Goal: Information Seeking & Learning: Learn about a topic

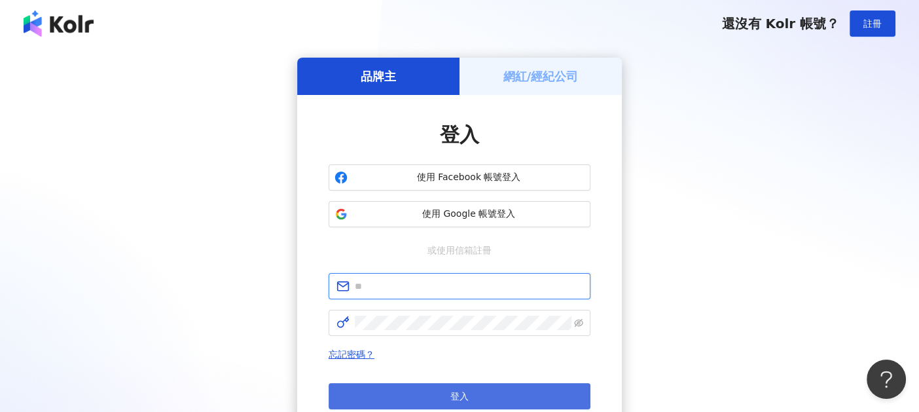
type input "**********"
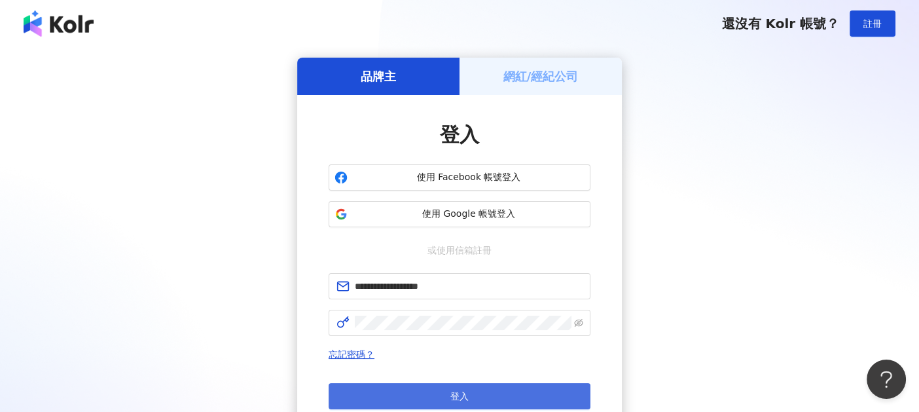
click at [436, 404] on button "登入" at bounding box center [460, 396] width 262 height 26
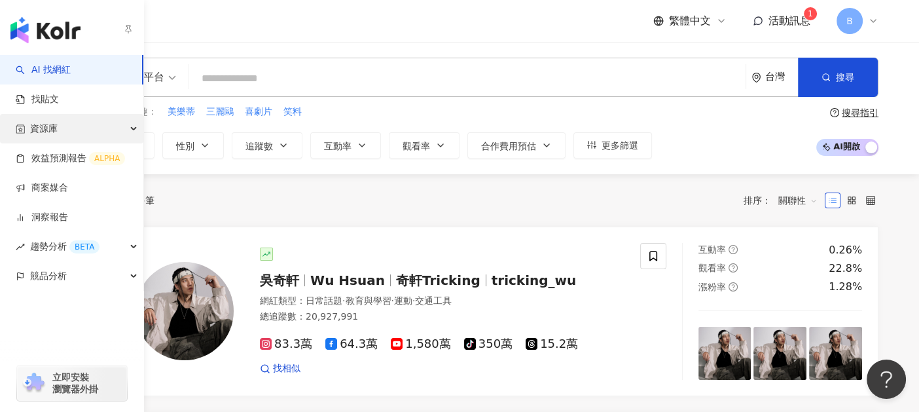
click at [95, 134] on div "資源庫" at bounding box center [71, 128] width 143 height 29
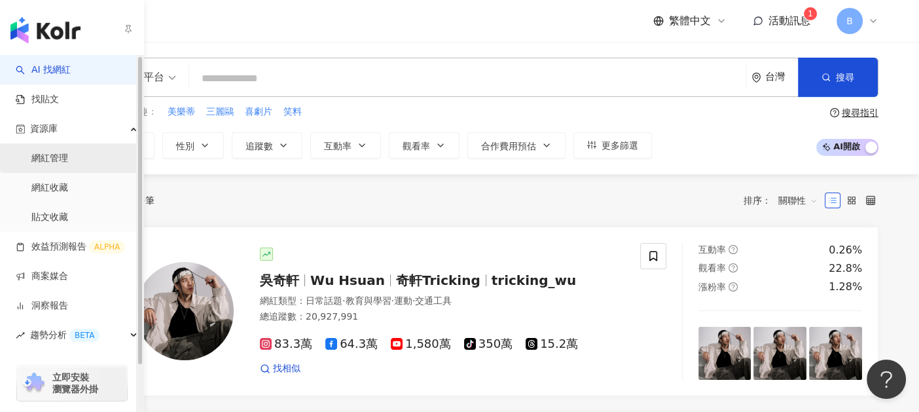
click at [68, 165] on link "網紅管理" at bounding box center [49, 158] width 37 height 13
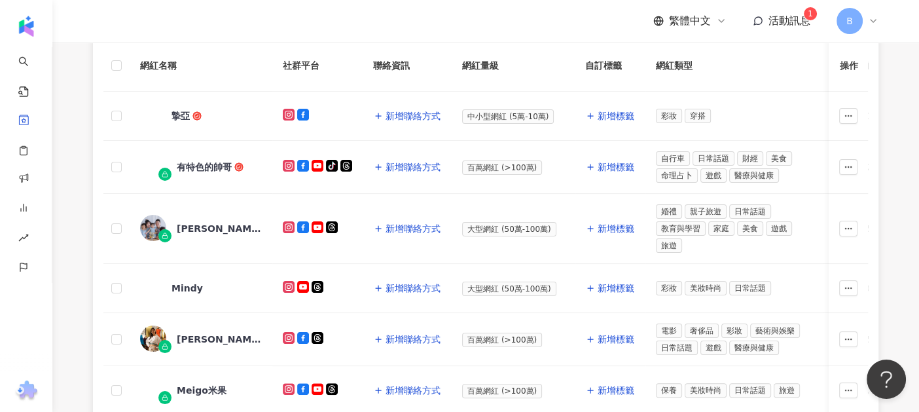
scroll to position [131, 0]
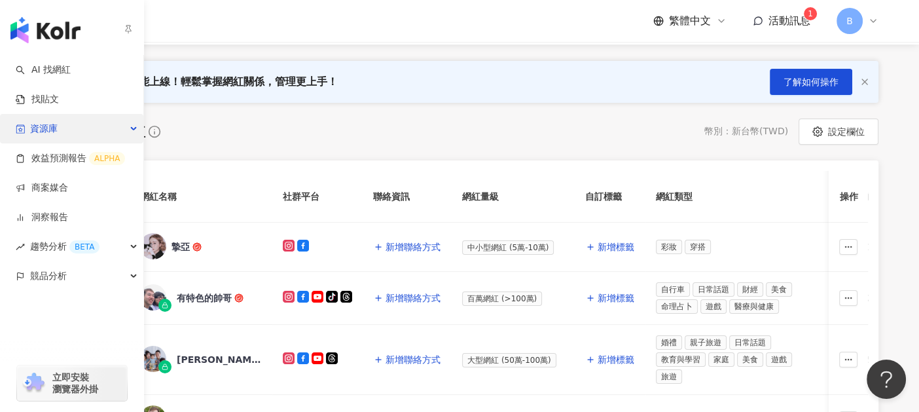
click at [92, 133] on div "資源庫" at bounding box center [71, 128] width 143 height 29
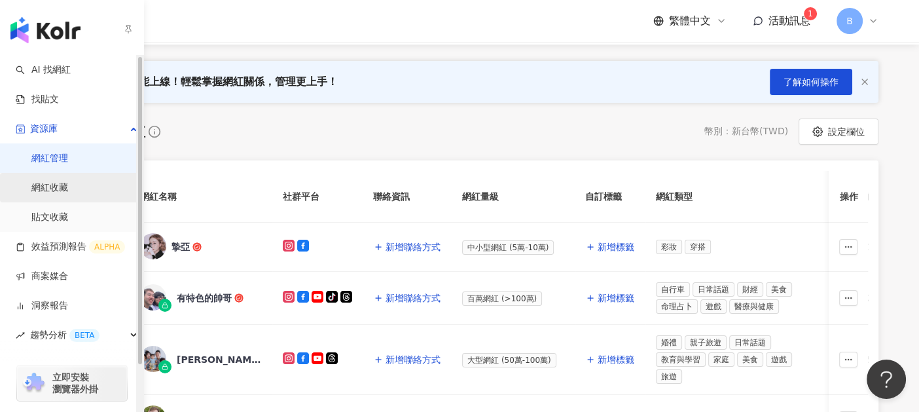
click at [68, 181] on link "網紅收藏" at bounding box center [49, 187] width 37 height 13
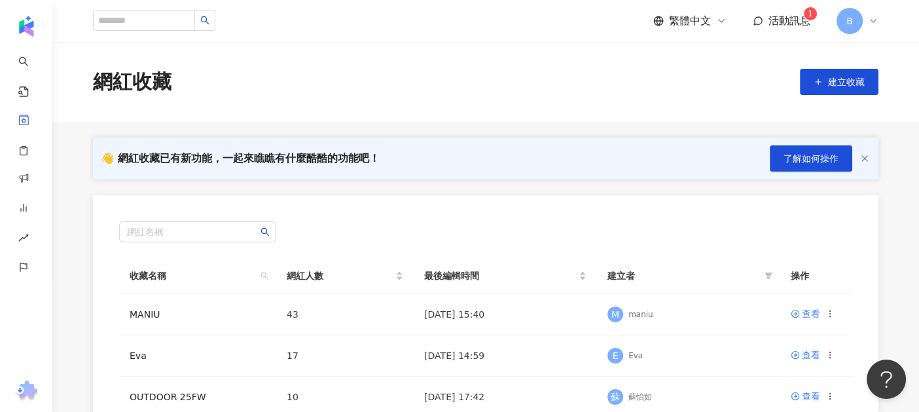
scroll to position [131, 0]
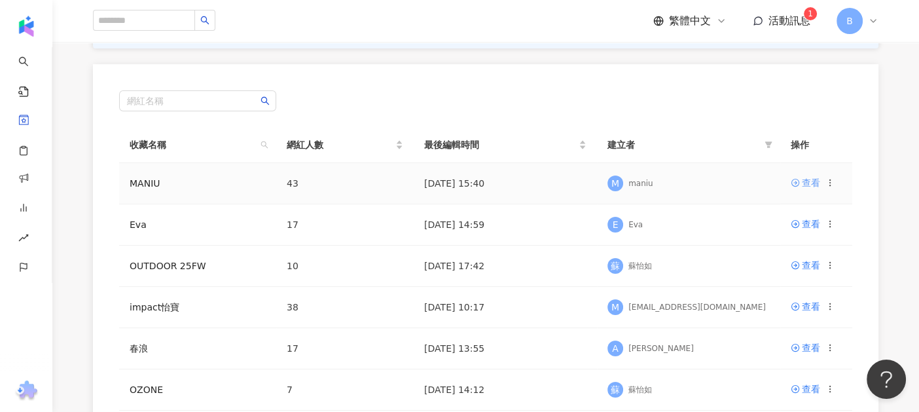
click at [812, 177] on div "查看" at bounding box center [811, 182] width 18 height 14
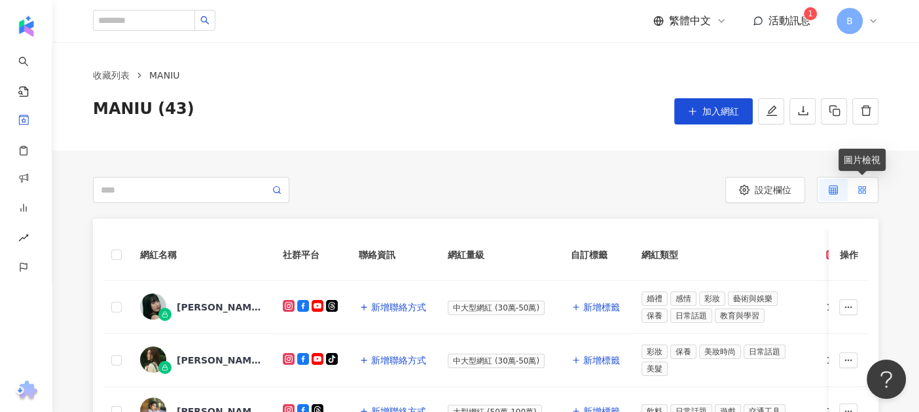
click at [857, 191] on label at bounding box center [862, 190] width 29 height 22
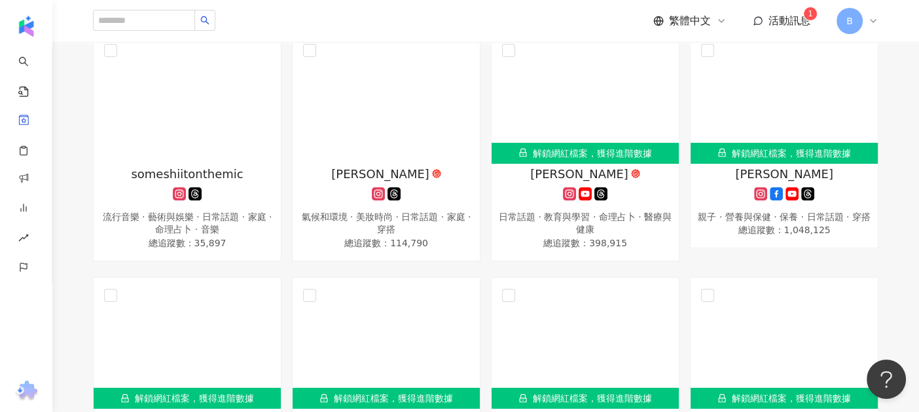
scroll to position [2357, 0]
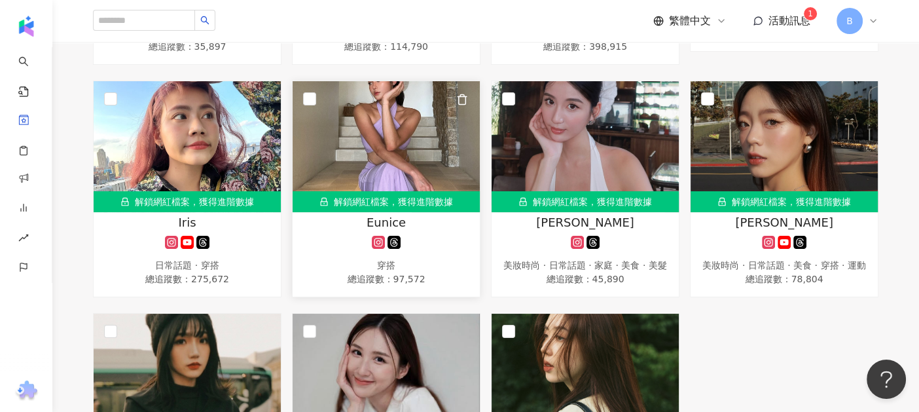
click at [423, 153] on img at bounding box center [386, 146] width 187 height 131
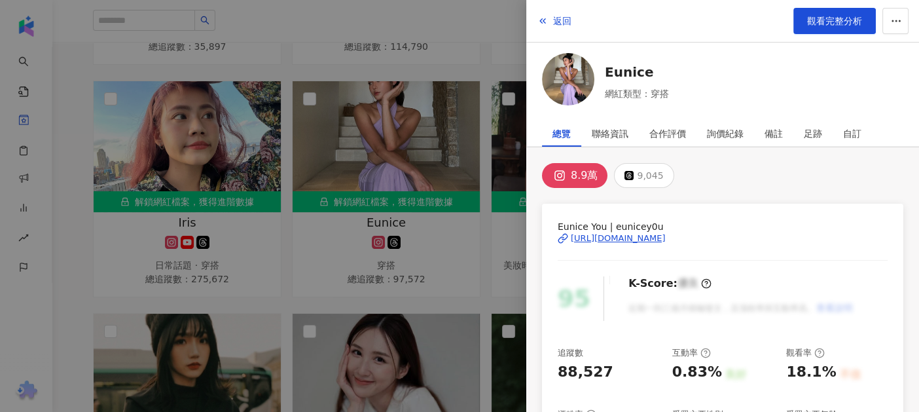
click at [584, 239] on div "https://www.instagram.com/eunicey0u/" at bounding box center [618, 238] width 95 height 12
click at [505, 217] on div at bounding box center [459, 206] width 919 height 412
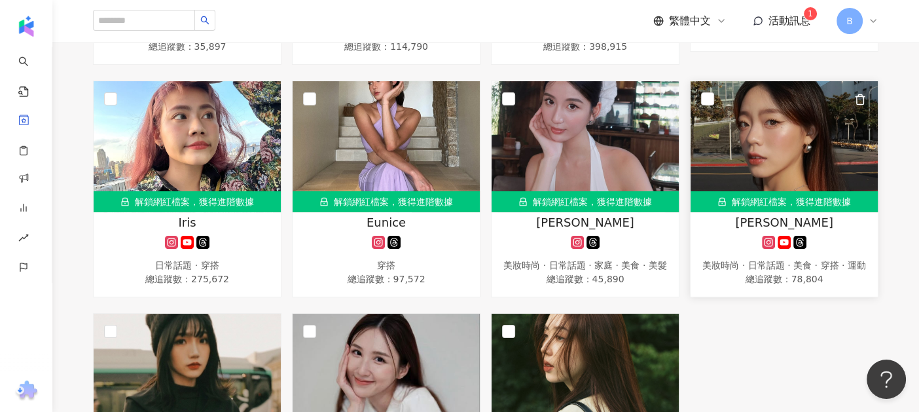
click at [767, 148] on img at bounding box center [784, 146] width 187 height 131
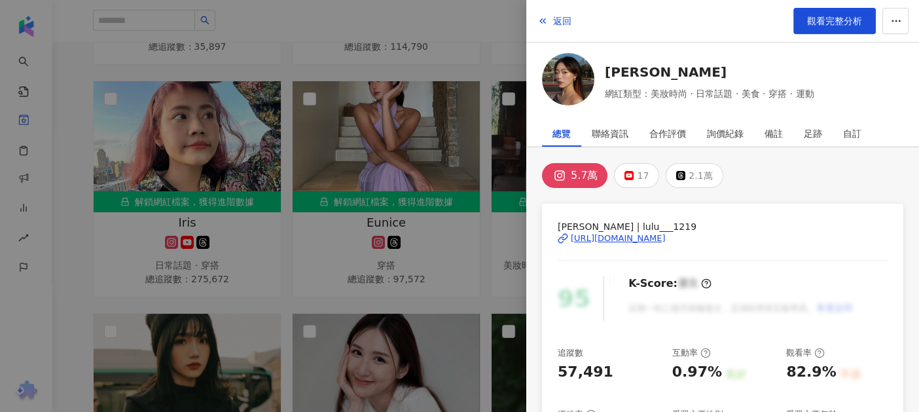
click at [666, 242] on div "https://www.instagram.com/lulu___1219/" at bounding box center [618, 238] width 95 height 12
click at [441, 204] on div at bounding box center [459, 206] width 919 height 412
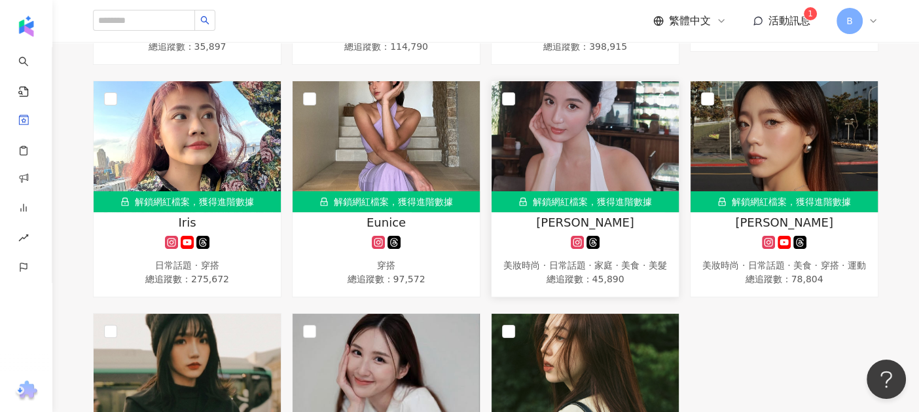
click at [575, 175] on img at bounding box center [585, 146] width 187 height 131
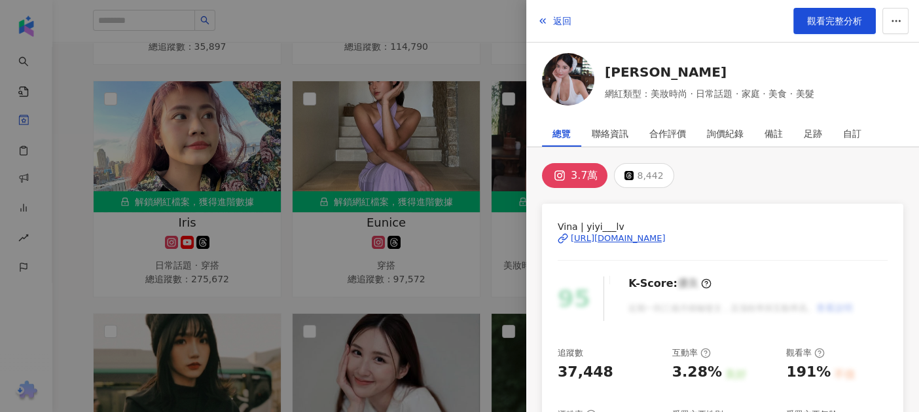
click at [608, 240] on div "https://www.instagram.com/yiyi___lv/" at bounding box center [618, 238] width 95 height 12
click at [316, 277] on div at bounding box center [459, 206] width 919 height 412
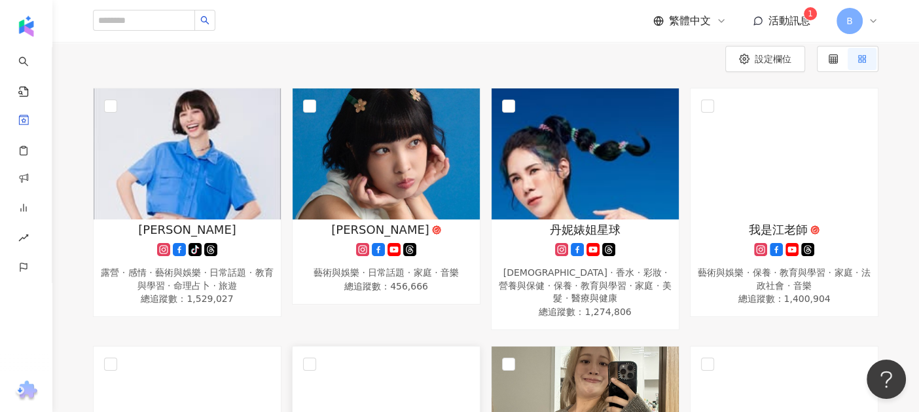
scroll to position [65, 0]
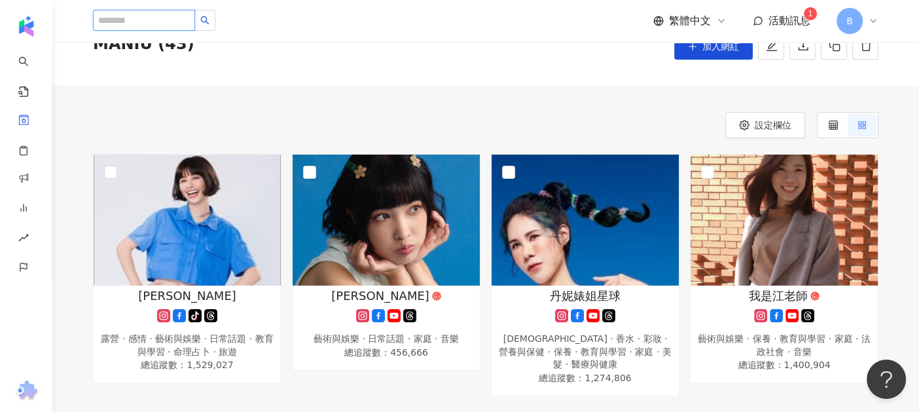
click at [185, 20] on input "search" at bounding box center [144, 20] width 102 height 21
paste input "*****"
type input "*****"
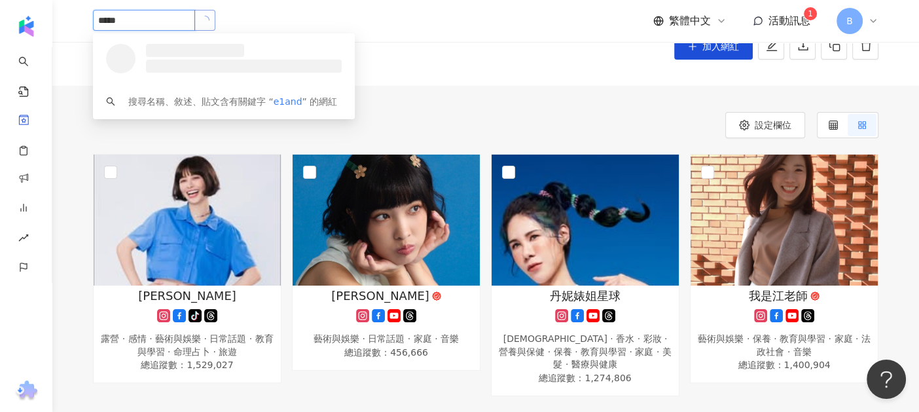
click at [215, 18] on button "button" at bounding box center [204, 20] width 21 height 21
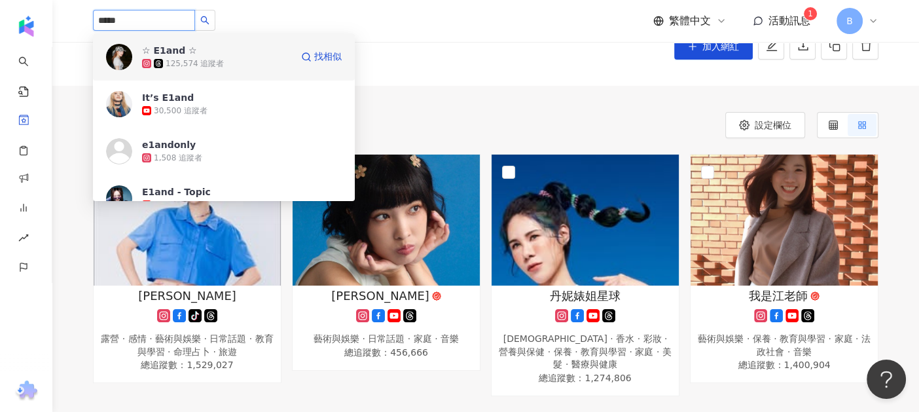
click at [196, 65] on div "125,574 追蹤者" at bounding box center [195, 63] width 58 height 11
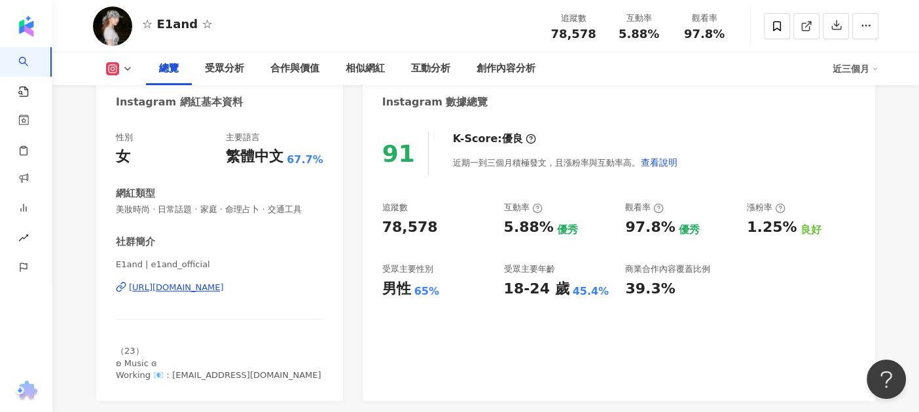
scroll to position [196, 0]
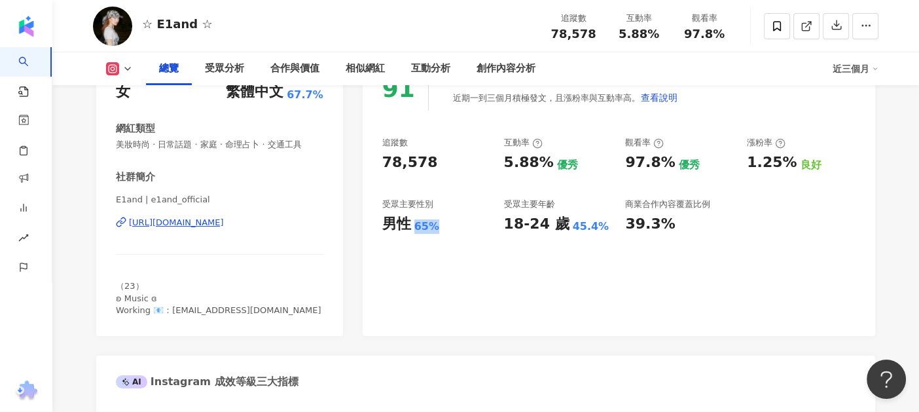
drag, startPoint x: 407, startPoint y: 231, endPoint x: 432, endPoint y: 231, distance: 24.9
click at [432, 231] on div "男性 65%" at bounding box center [436, 224] width 109 height 20
click at [496, 250] on div "91 K-Score : 優良 近期一到三個月積極發文，且漲粉率與互動率高。 查看說明 追蹤數 78,578 互動率 5.88% 優秀 觀看率 97.8% 優…" at bounding box center [619, 195] width 513 height 282
drag, startPoint x: 496, startPoint y: 227, endPoint x: 614, endPoint y: 235, distance: 118.2
click at [614, 235] on div "91 K-Score : 優良 近期一到三個月積極發文，且漲粉率與互動率高。 查看說明 追蹤數 78,578 互動率 5.88% 優秀 觀看率 97.8% 優…" at bounding box center [619, 195] width 513 height 282
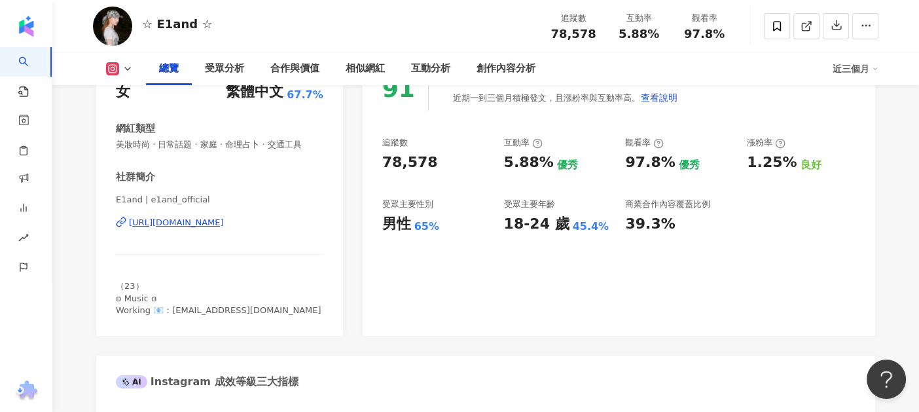
click at [621, 268] on div "91 K-Score : 優良 近期一到三個月積極發文，且漲粉率與互動率高。 查看說明 追蹤數 78,578 互動率 5.88% 優秀 觀看率 97.8% 優…" at bounding box center [619, 195] width 513 height 282
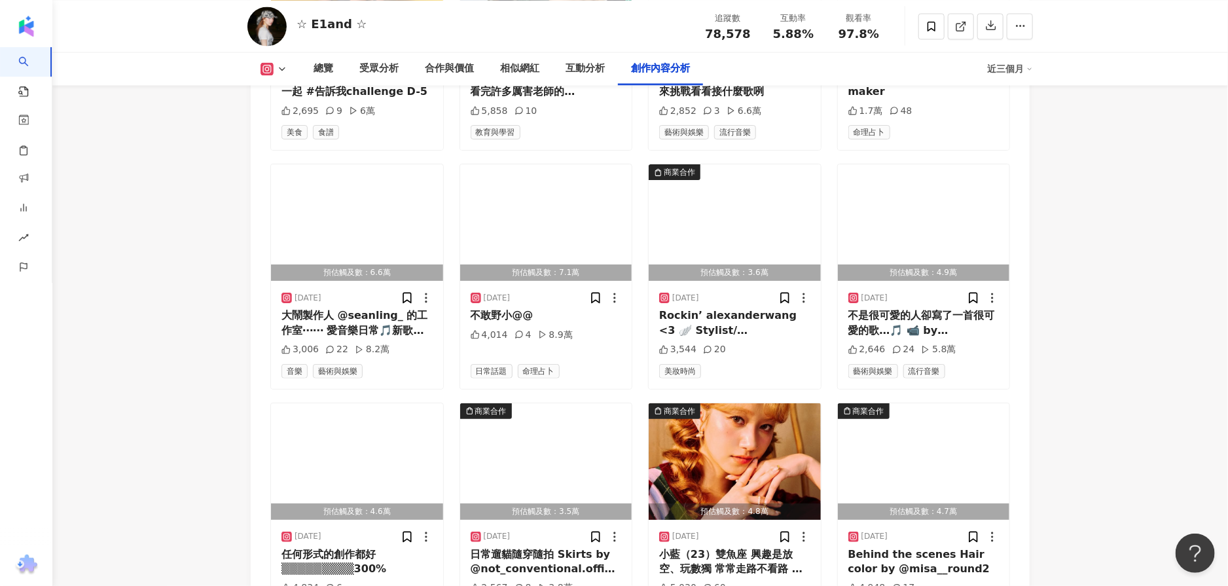
scroll to position [4562, 0]
